Goal: Task Accomplishment & Management: Manage account settings

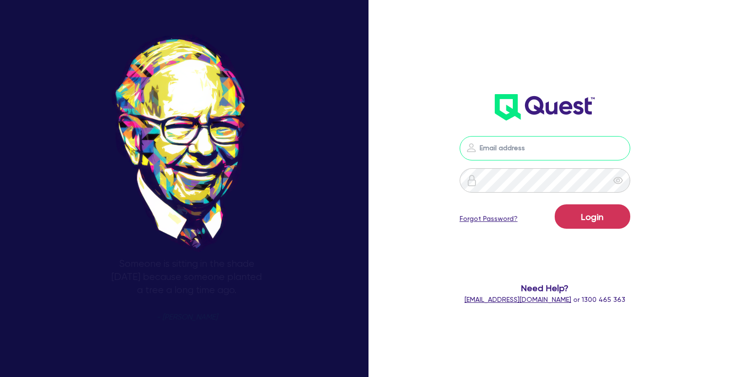
click at [574, 151] on input "email" at bounding box center [545, 148] width 171 height 24
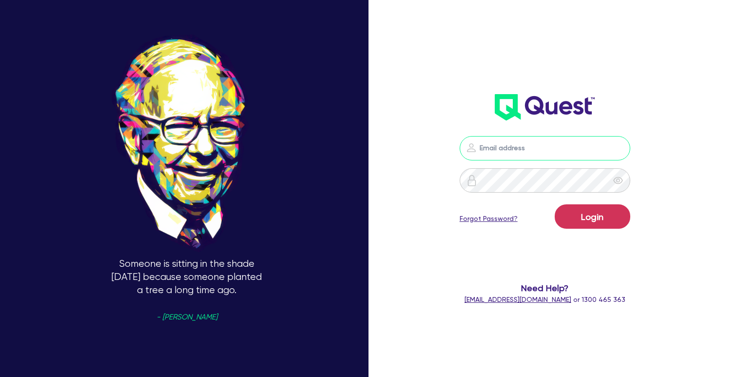
type input "william.herman@quest.finance"
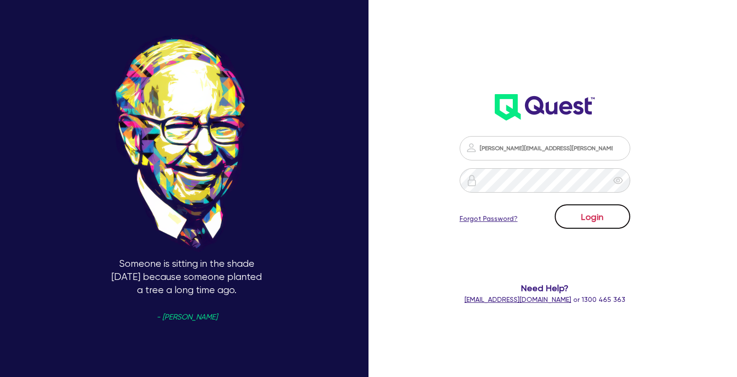
click at [602, 216] on button "Login" at bounding box center [593, 216] width 76 height 24
